Goal: Navigation & Orientation: Find specific page/section

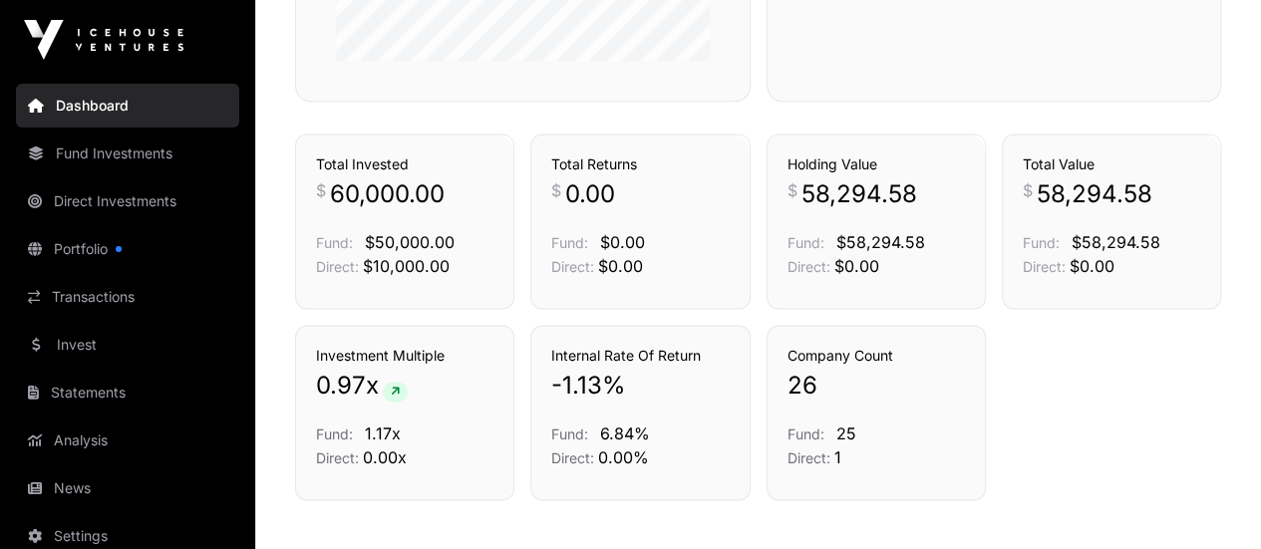
scroll to position [1328, 0]
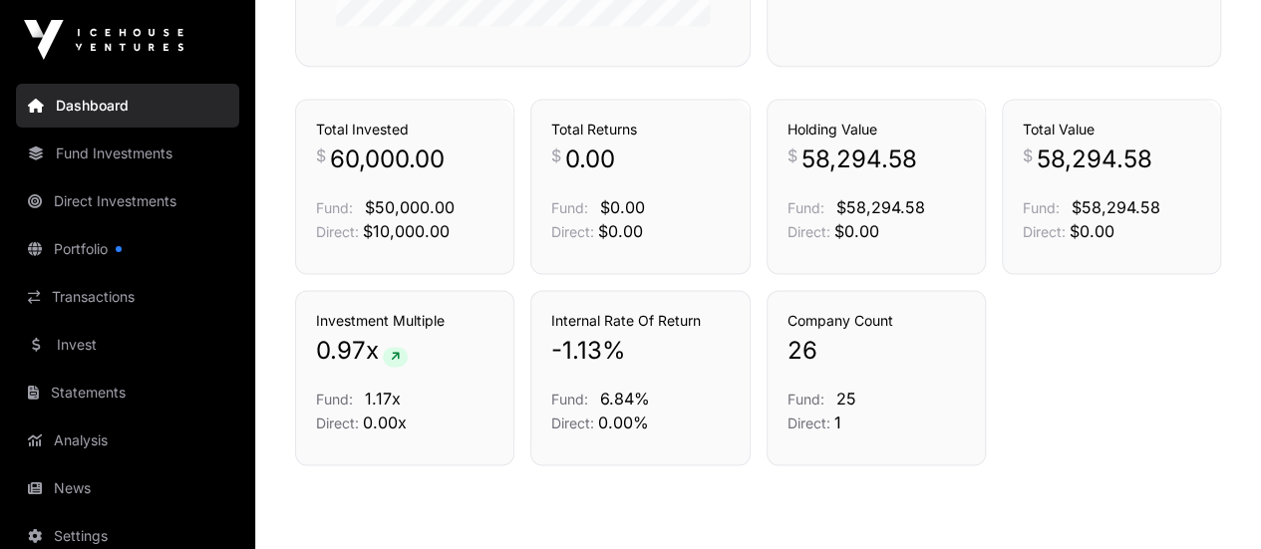
click at [84, 248] on link "Portfolio" at bounding box center [127, 249] width 223 height 44
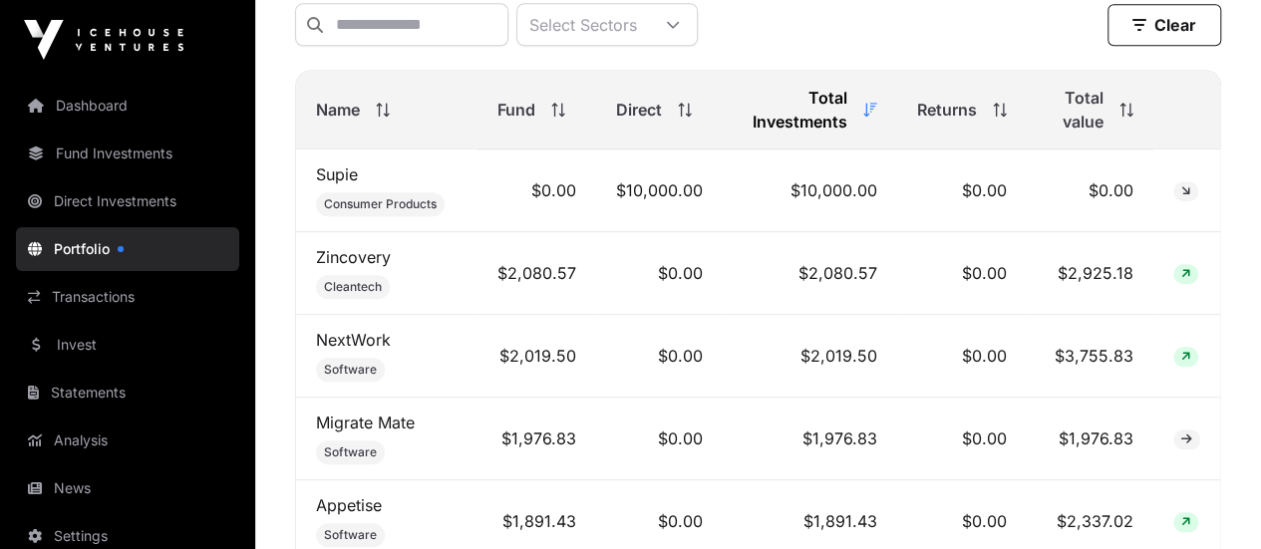
scroll to position [863, 0]
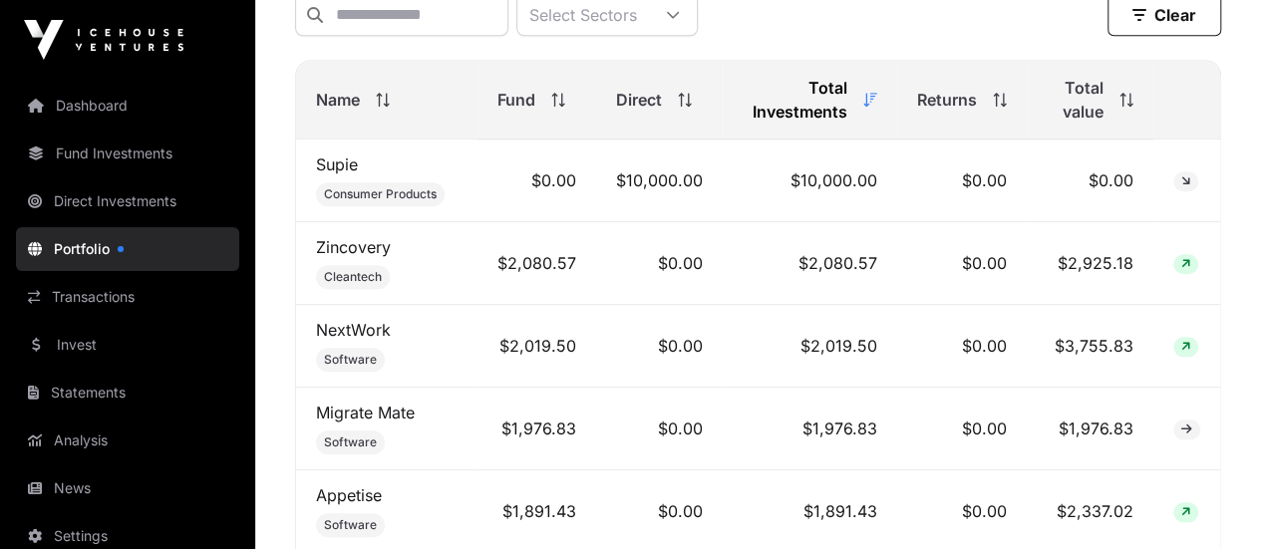
click at [88, 440] on link "Analysis" at bounding box center [127, 441] width 223 height 44
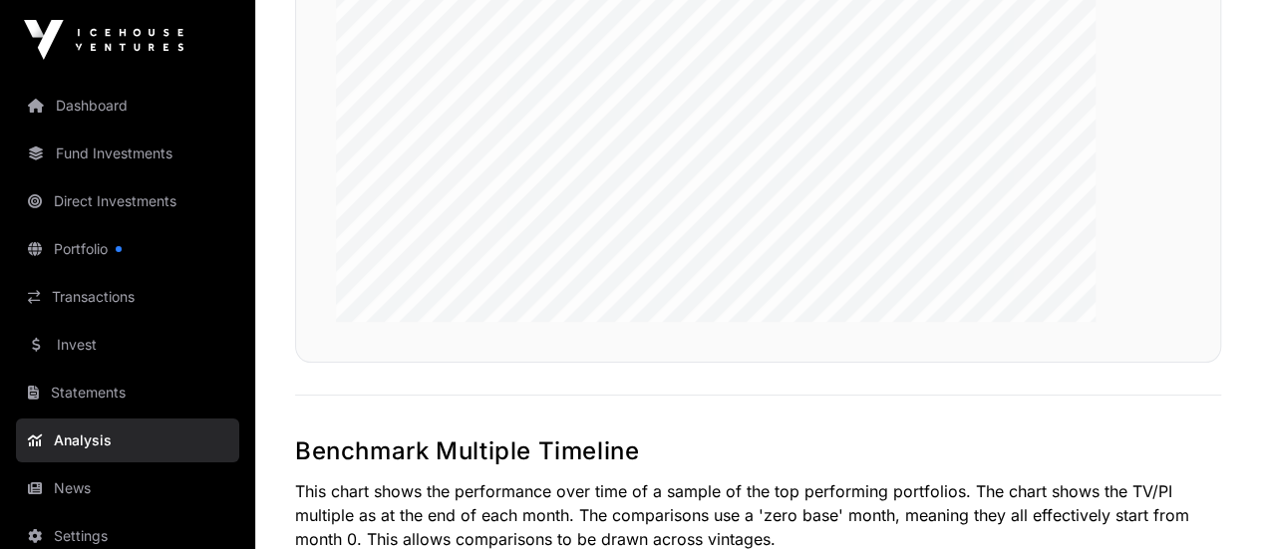
scroll to position [3743, 0]
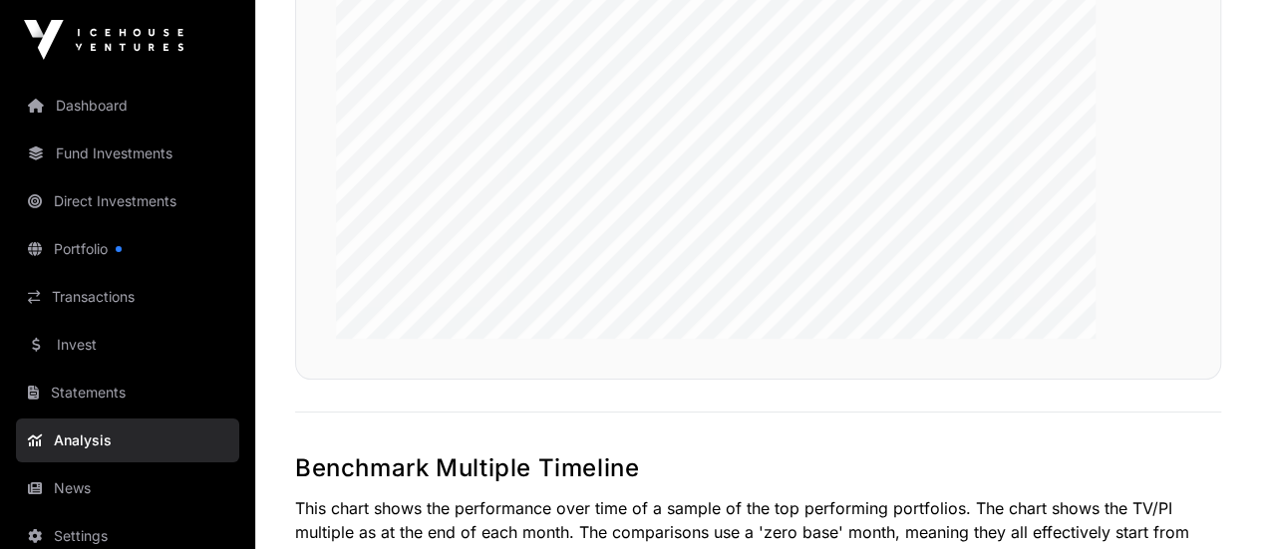
click at [67, 258] on link "Portfolio" at bounding box center [127, 249] width 223 height 44
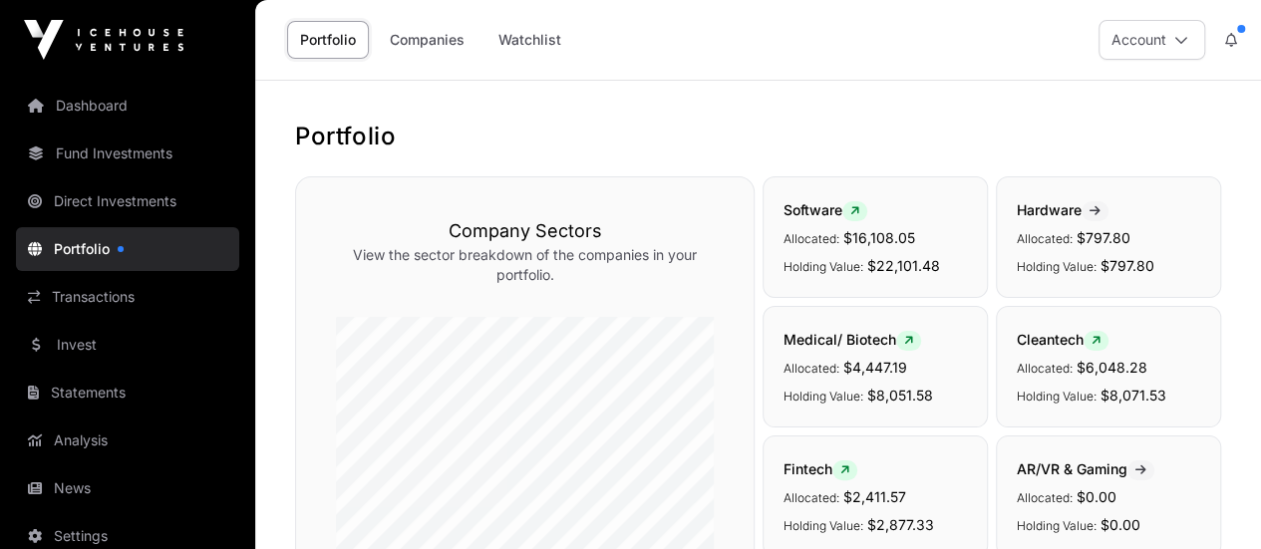
click at [134, 153] on link "Fund Investments" at bounding box center [127, 154] width 223 height 44
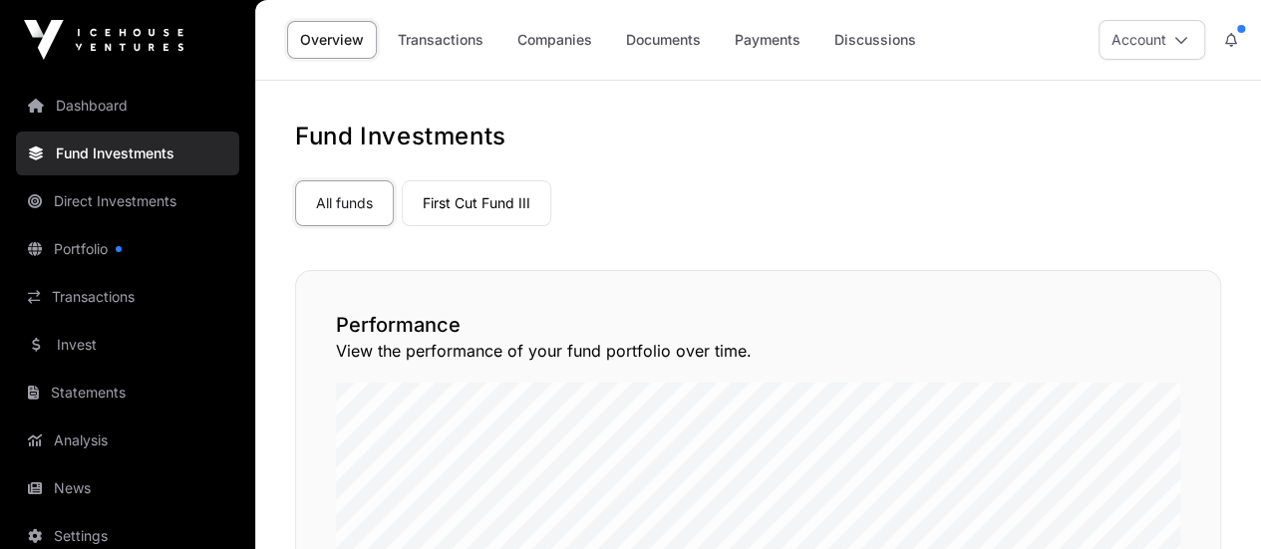
click at [1237, 35] on button at bounding box center [1231, 40] width 36 height 38
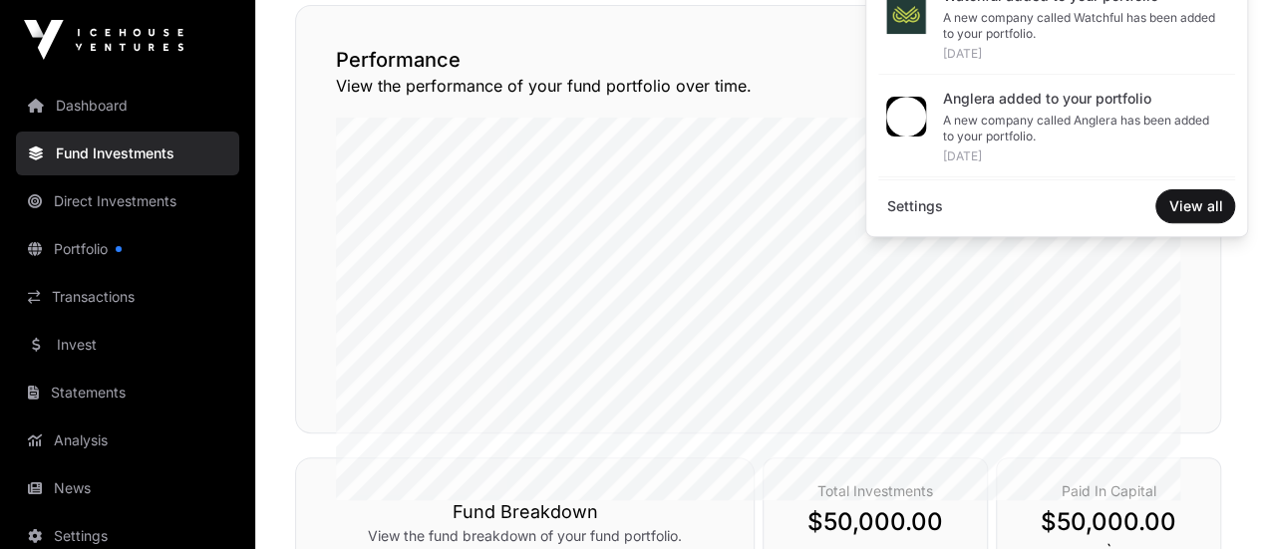
scroll to position [33, 0]
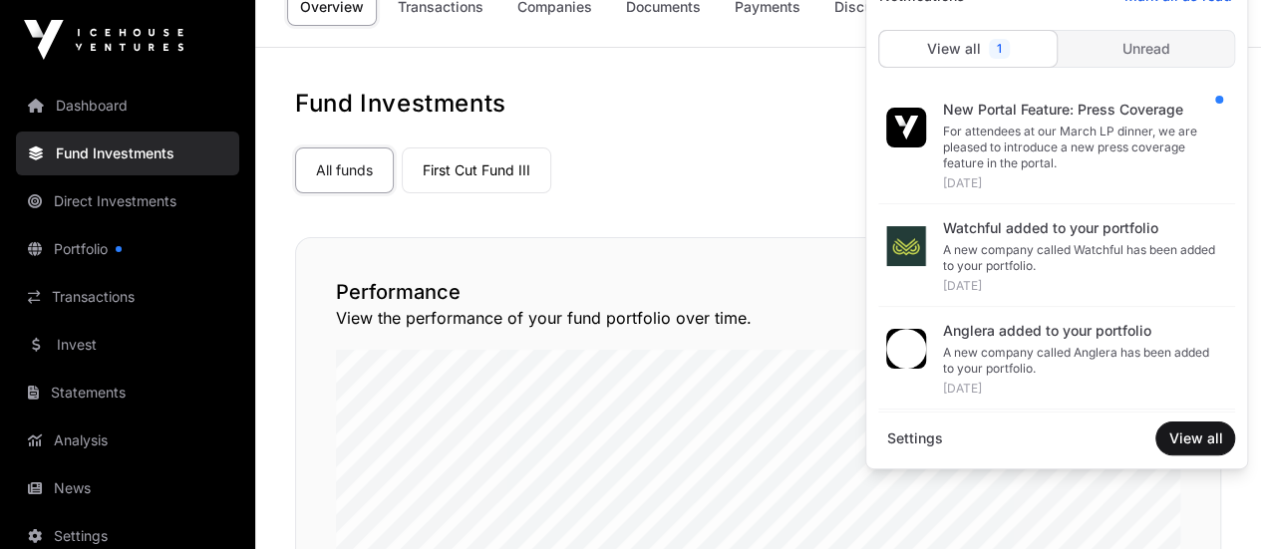
click at [104, 95] on link "Dashboard" at bounding box center [127, 106] width 223 height 44
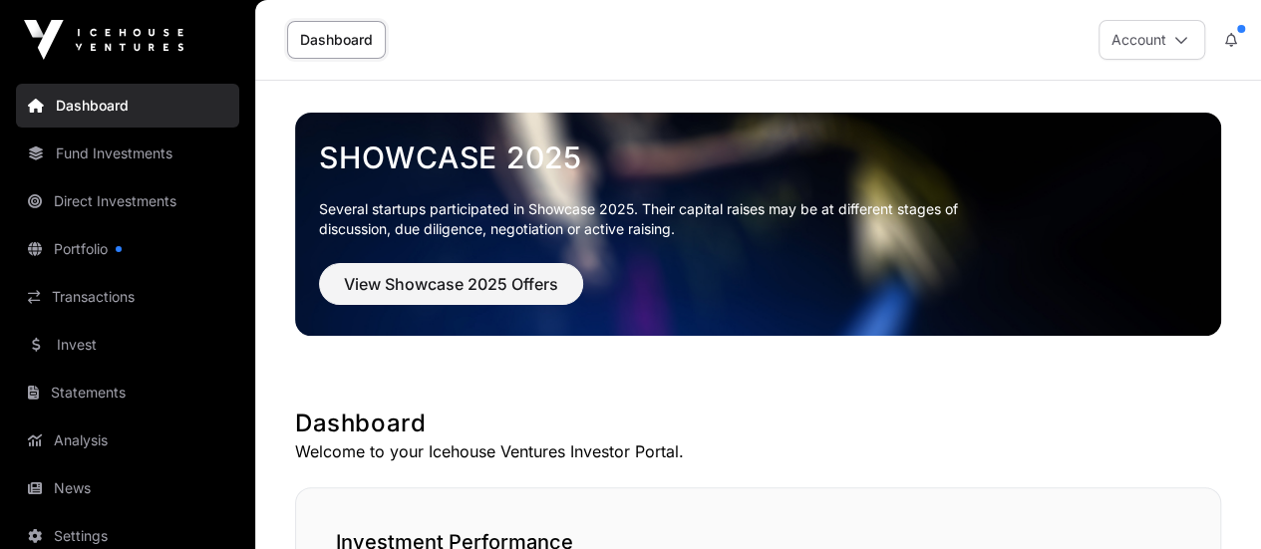
click at [1174, 41] on icon at bounding box center [1181, 40] width 14 height 14
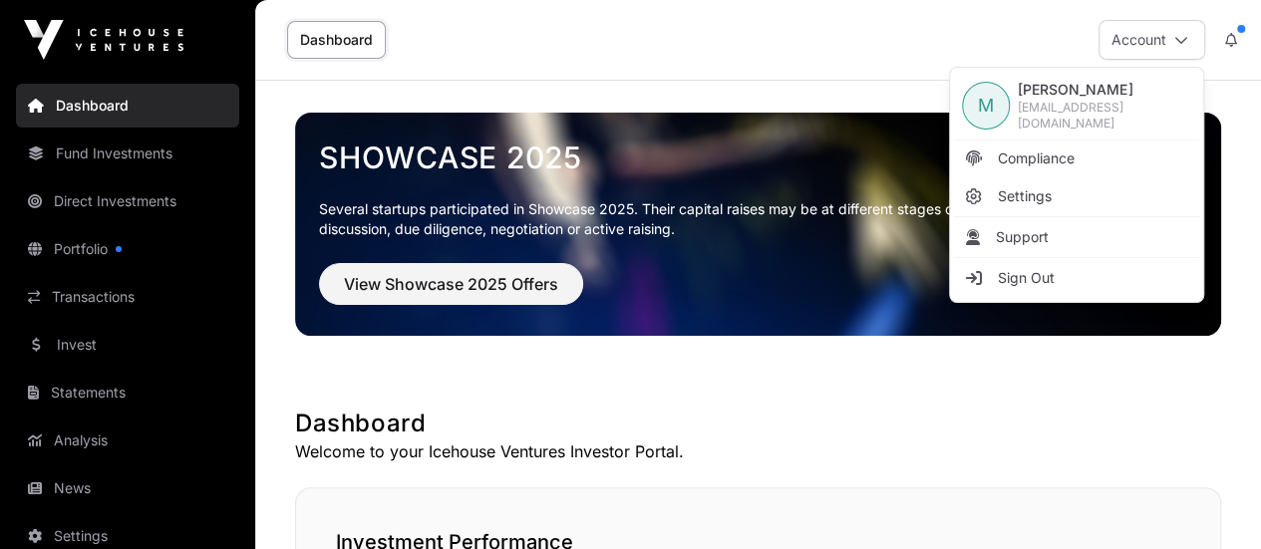
click at [1012, 270] on span "Sign Out" at bounding box center [1026, 278] width 57 height 20
